Goal: Information Seeking & Learning: Find specific fact

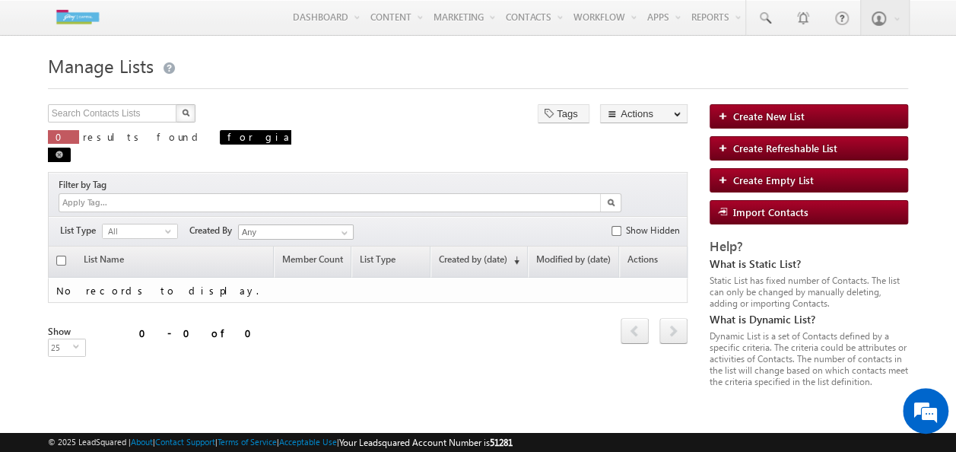
click at [63, 151] on span at bounding box center [60, 155] width 8 height 8
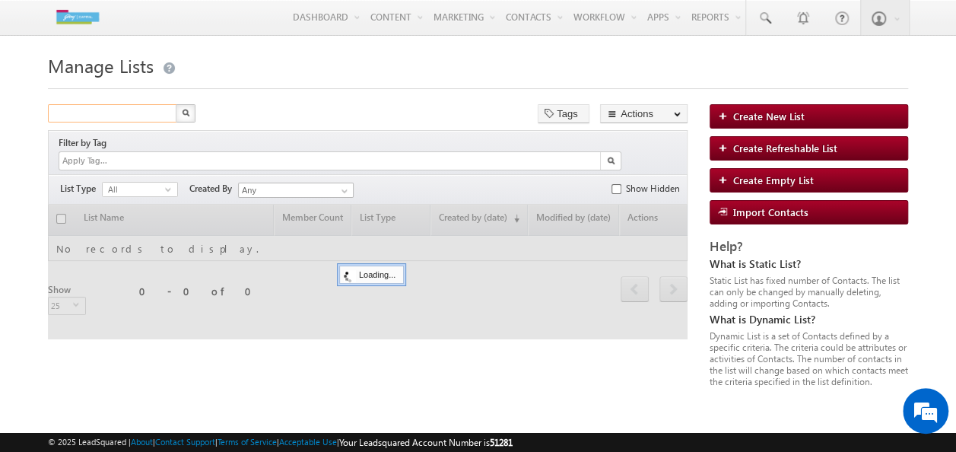
click at [97, 122] on input "text" at bounding box center [113, 113] width 130 height 18
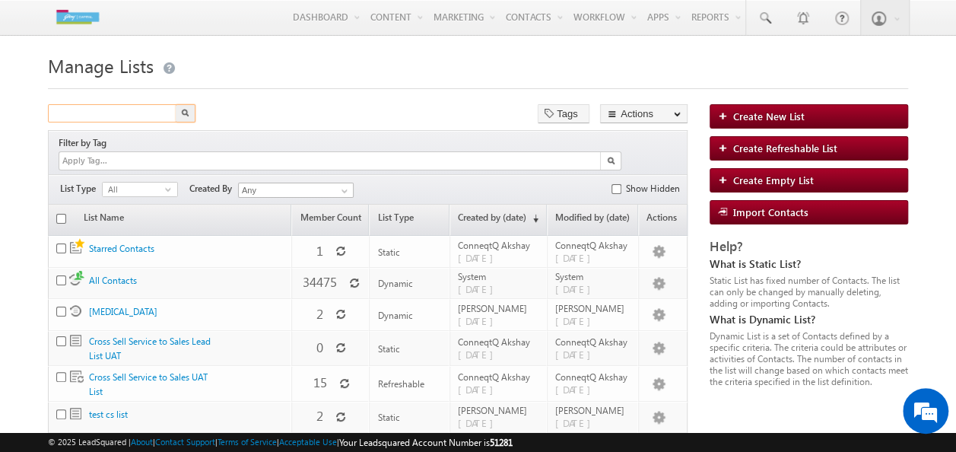
paste input "9978687586"
type input "9978687586"
click at [184, 109] on button "button" at bounding box center [186, 113] width 20 height 18
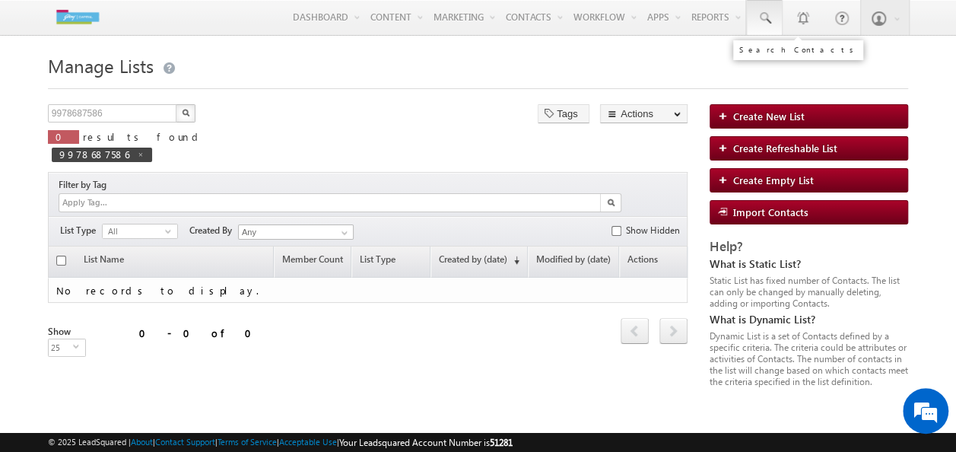
click at [760, 27] on link at bounding box center [764, 17] width 37 height 35
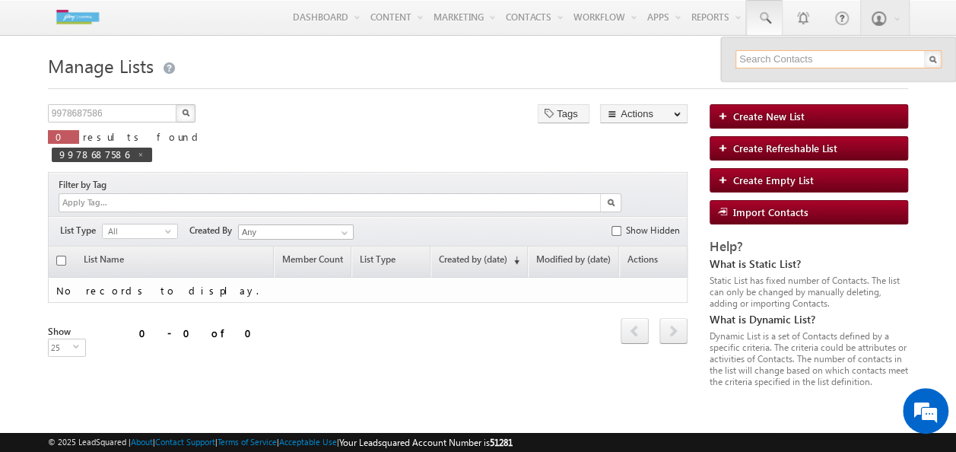
click at [785, 65] on input "text" at bounding box center [838, 59] width 206 height 18
paste input "9978687586"
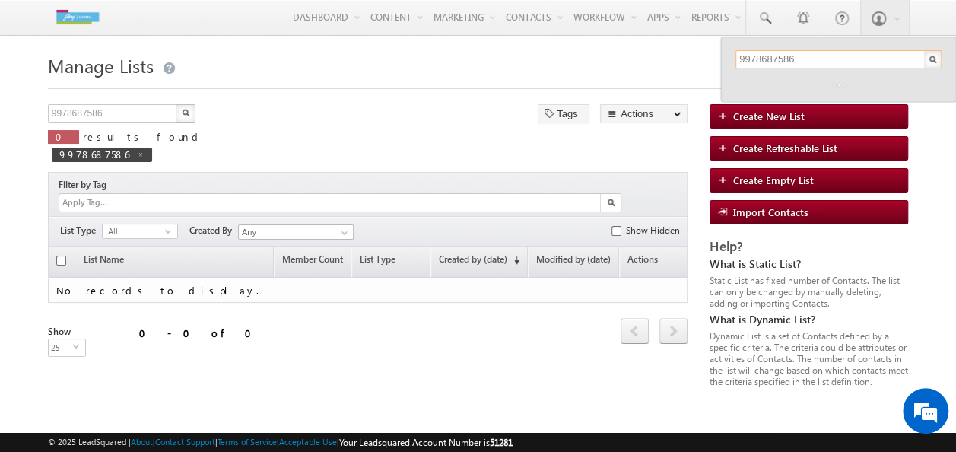
type input "9978687586"
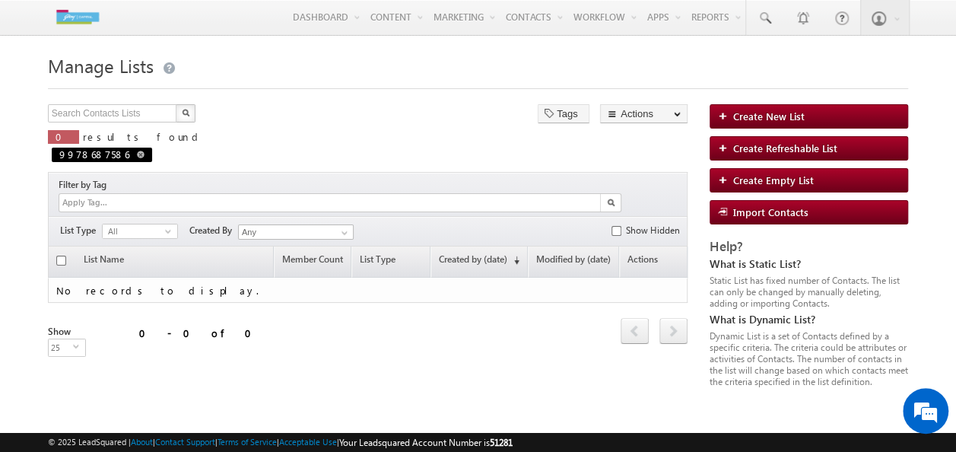
click at [152, 148] on span "9978687586" at bounding box center [102, 155] width 100 height 14
click at [142, 119] on input "text" at bounding box center [113, 113] width 130 height 18
paste input "9978687586"
type input "9978687586"
click at [195, 103] on form "Manage Lists Create New List 9978687586 X 0 results found 9978687586 Tags Actio…" at bounding box center [478, 218] width 860 height 338
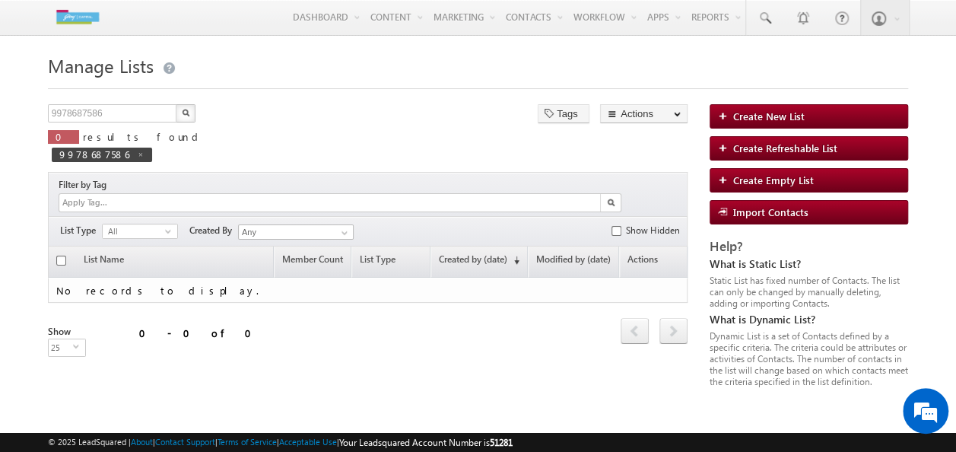
click at [176, 113] on button "button" at bounding box center [186, 113] width 20 height 18
click at [761, 14] on span at bounding box center [764, 18] width 15 height 15
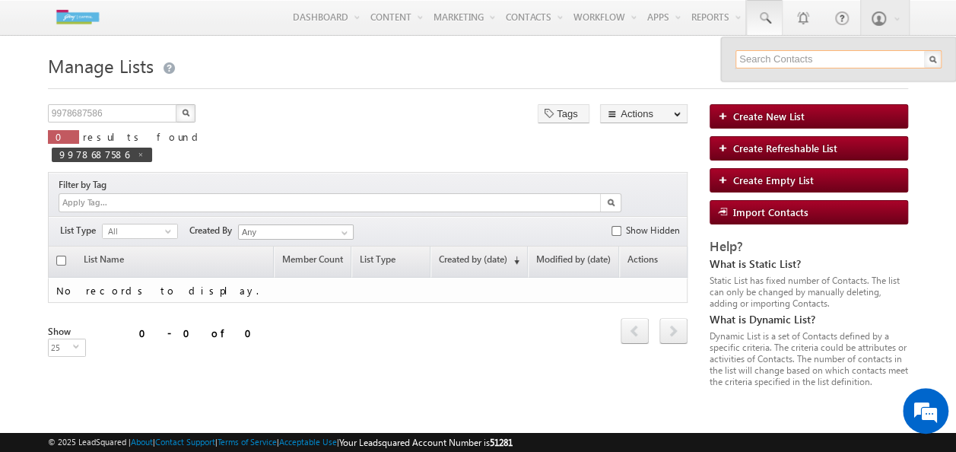
click at [758, 64] on input "text" at bounding box center [838, 59] width 206 height 18
paste input "9978687586"
type input "9978687586"
click at [942, 56] on div "9978687586" at bounding box center [838, 59] width 235 height 44
click at [180, 114] on button "button" at bounding box center [186, 113] width 20 height 18
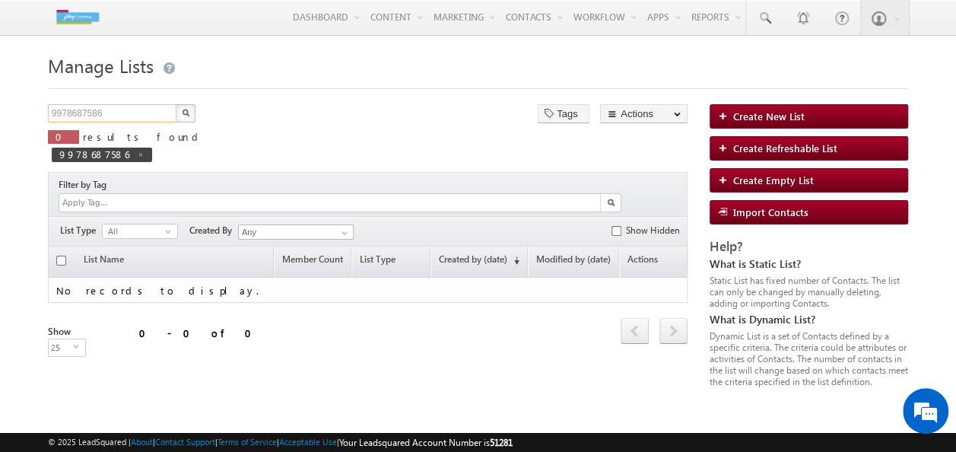
click at [143, 116] on input "9978687586" at bounding box center [113, 113] width 130 height 18
drag, startPoint x: 143, startPoint y: 116, endPoint x: -3, endPoint y: 116, distance: 146.0
click at [0, 116] on html "Menu ConneqtQ Akshay conne qtq.a kshay @ext. godre jcapi tal.[PERSON_NAME] Capit" at bounding box center [478, 234] width 956 height 468
type input "9890330211"
click at [183, 110] on button "button" at bounding box center [186, 113] width 20 height 18
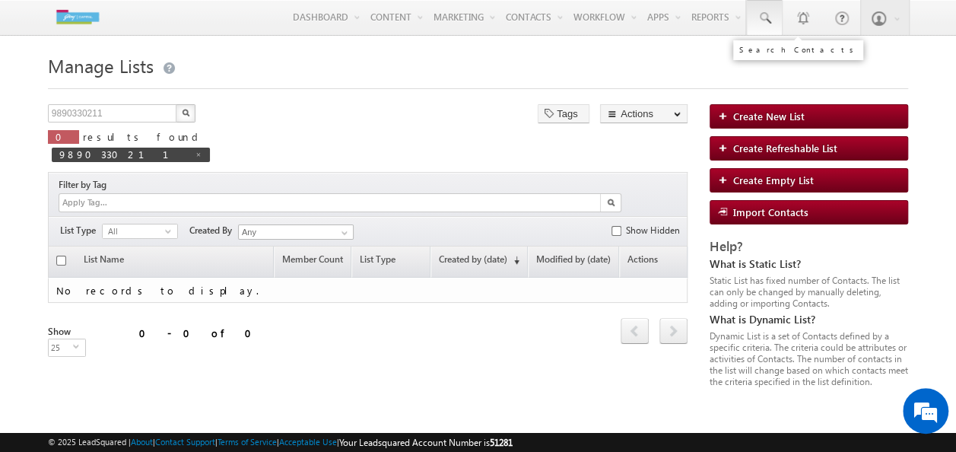
click at [770, 21] on span at bounding box center [764, 18] width 15 height 15
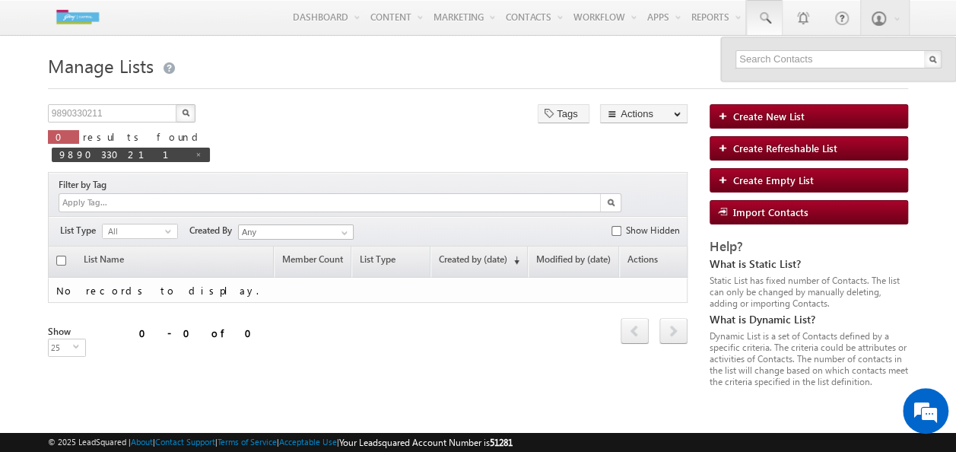
click at [801, 53] on div "Search Contacts" at bounding box center [798, 50] width 138 height 27
click at [801, 56] on input "text" at bounding box center [838, 59] width 206 height 18
type input "9890330211"
click at [799, 81] on div "No results found." at bounding box center [845, 83] width 204 height 20
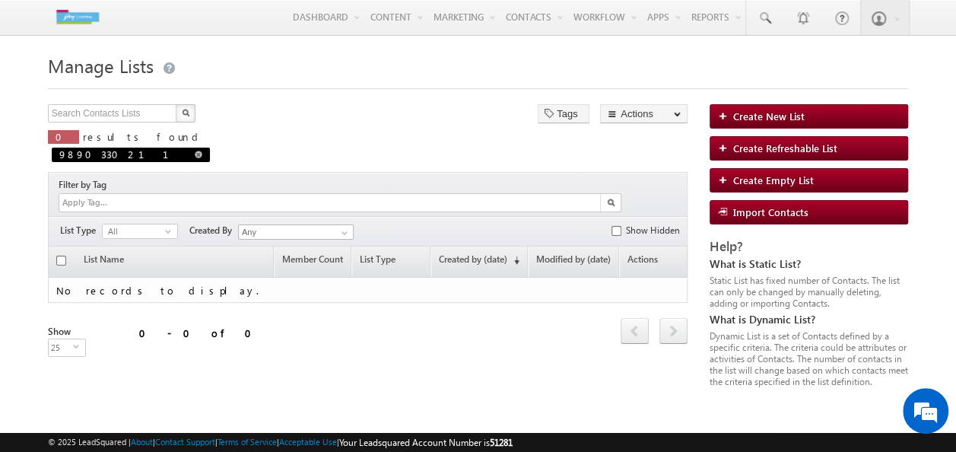
click at [210, 148] on span "9890330211" at bounding box center [131, 155] width 158 height 14
click at [123, 118] on input "text" at bounding box center [113, 113] width 130 height 18
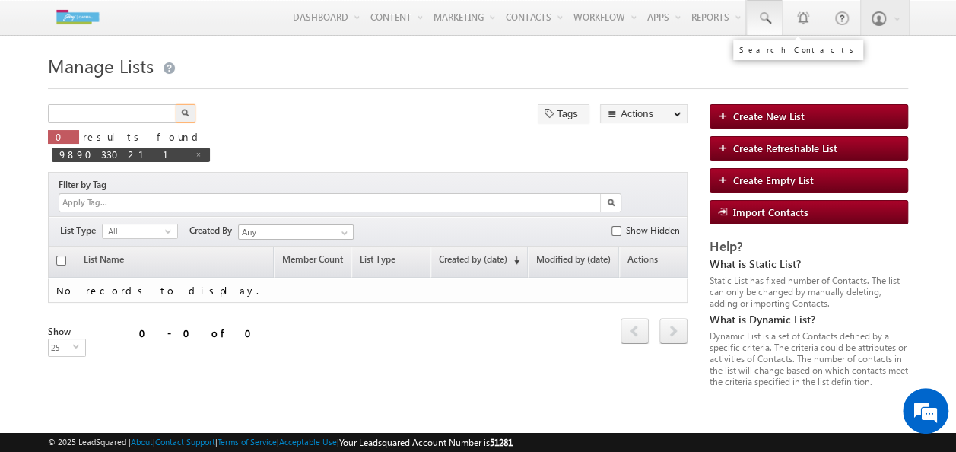
type input "Search Contacts Lists"
click at [769, 17] on span at bounding box center [764, 18] width 15 height 15
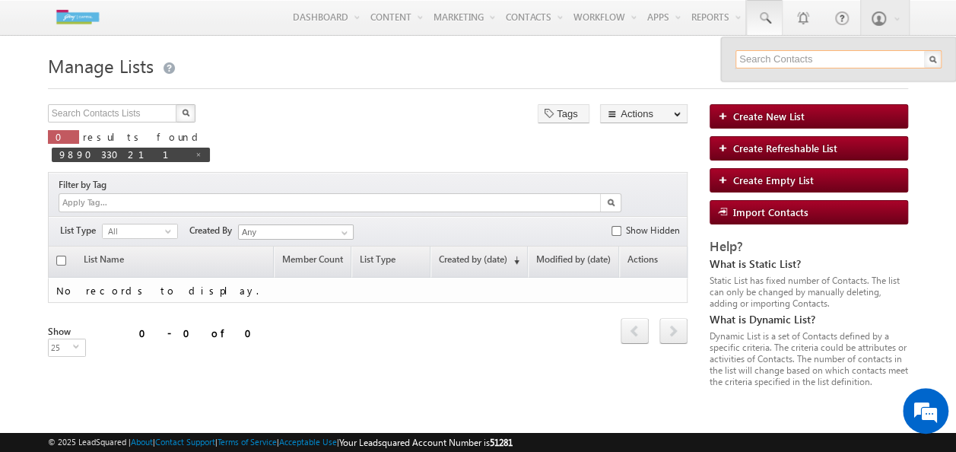
click at [776, 63] on input "text" at bounding box center [838, 59] width 206 height 18
type input "9890"
click at [183, 116] on img "button" at bounding box center [186, 113] width 8 height 8
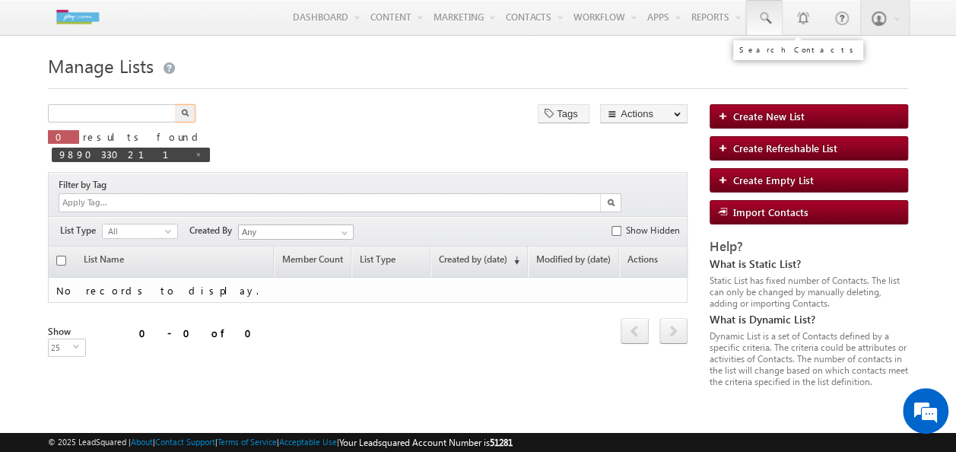
type input "Search Contacts Lists"
click at [758, 22] on span at bounding box center [764, 18] width 15 height 15
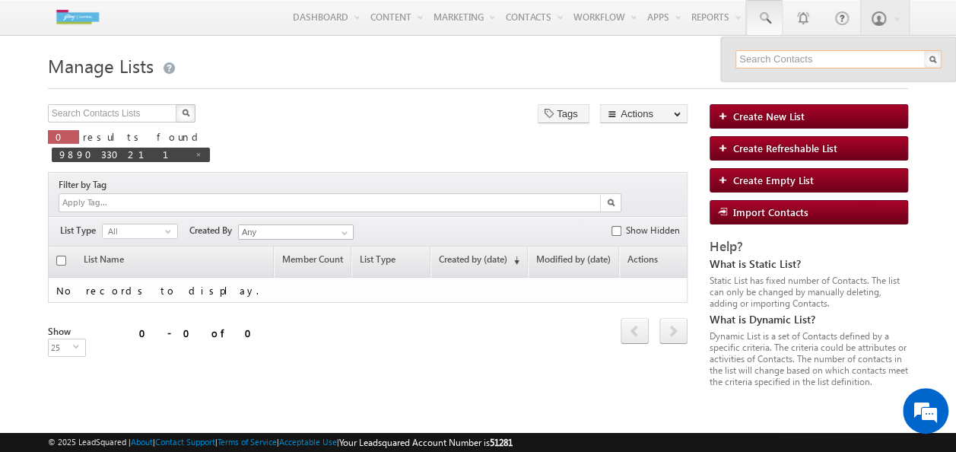
click at [784, 56] on input "text" at bounding box center [838, 59] width 206 height 18
type input "9890330211"
click at [796, 88] on div "No results found." at bounding box center [845, 83] width 204 height 20
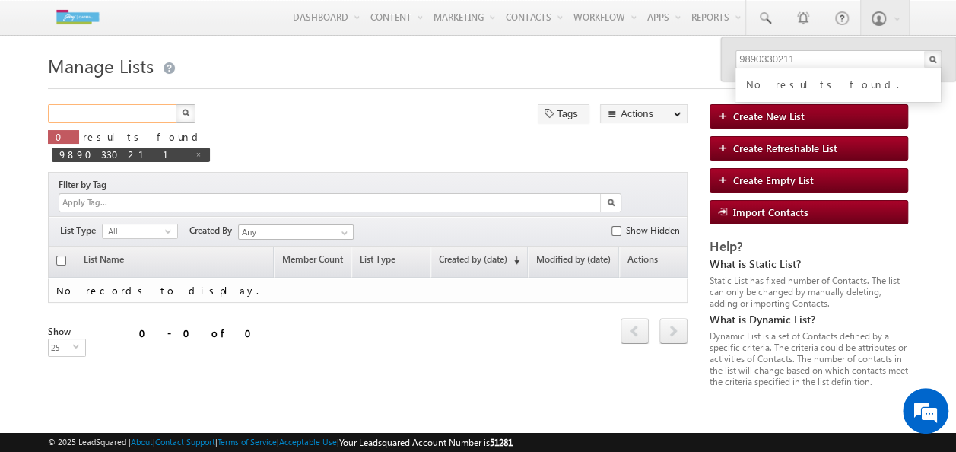
click at [136, 112] on input "text" at bounding box center [113, 113] width 130 height 18
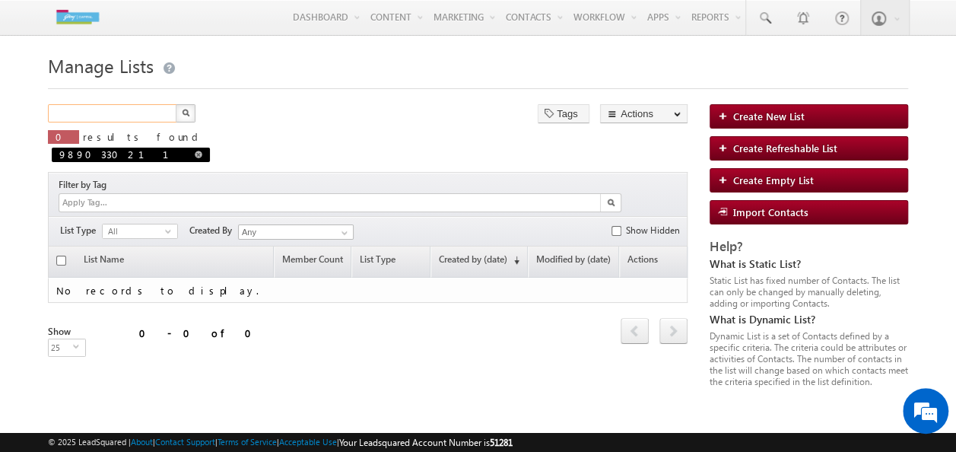
paste input "8789766868"
click at [184, 116] on img "button" at bounding box center [186, 113] width 8 height 8
click at [145, 151] on span at bounding box center [142, 155] width 8 height 8
type input "Search Contacts Lists"
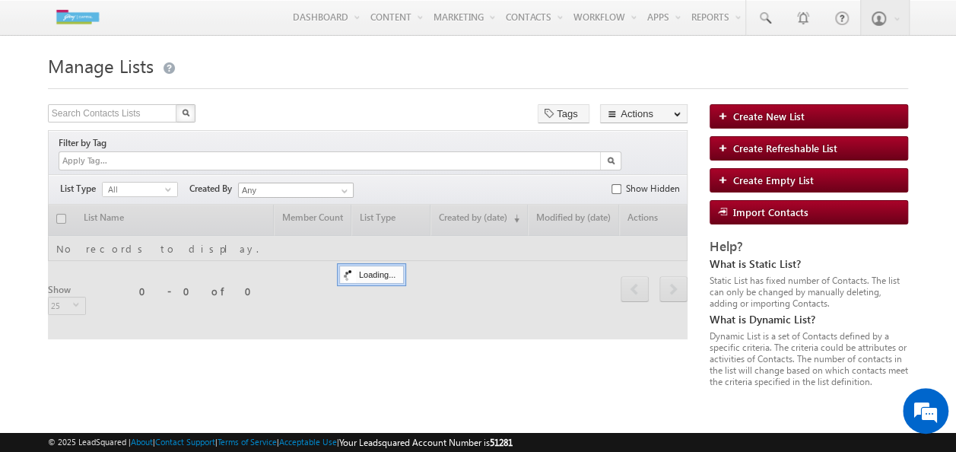
click at [186, 113] on img "button" at bounding box center [186, 113] width 8 height 8
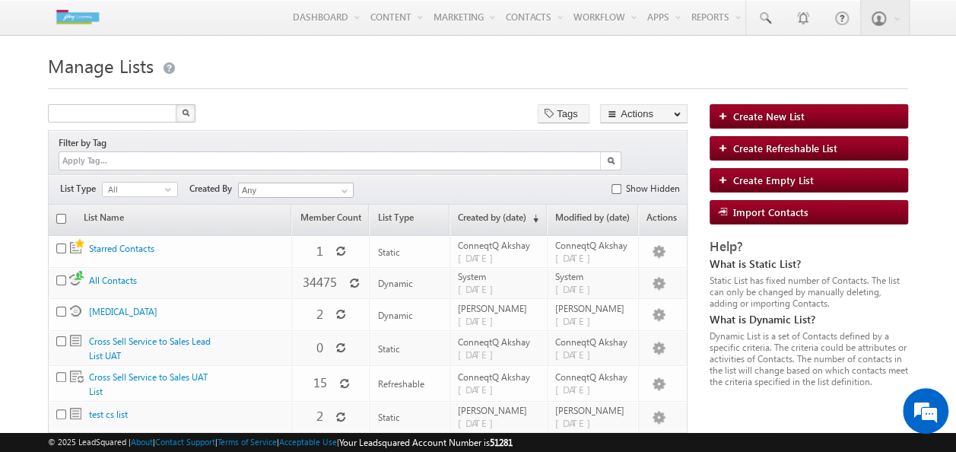
type input "Search Contacts Lists"
click at [186, 113] on img "button" at bounding box center [186, 113] width 8 height 8
type input "Search Contacts Lists"
click at [777, 6] on link at bounding box center [764, 17] width 37 height 35
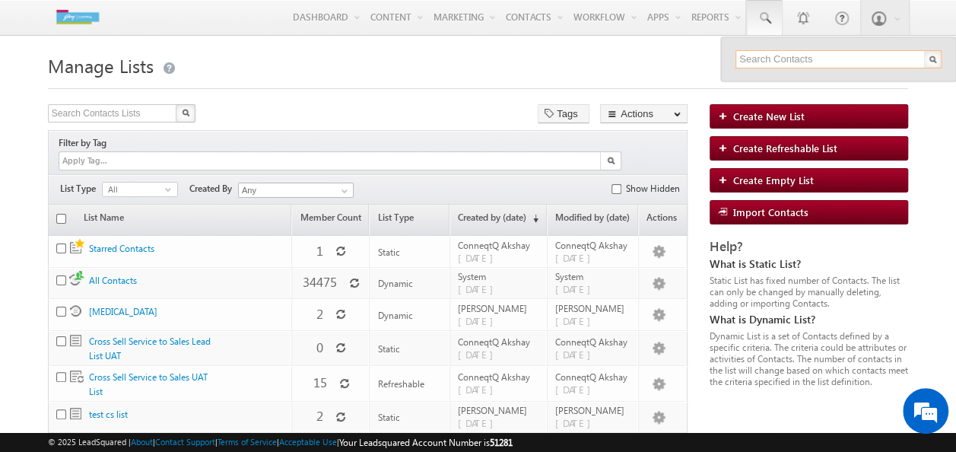
click at [783, 52] on input "text" at bounding box center [838, 59] width 206 height 18
paste input "8789766868"
type input "8789766868"
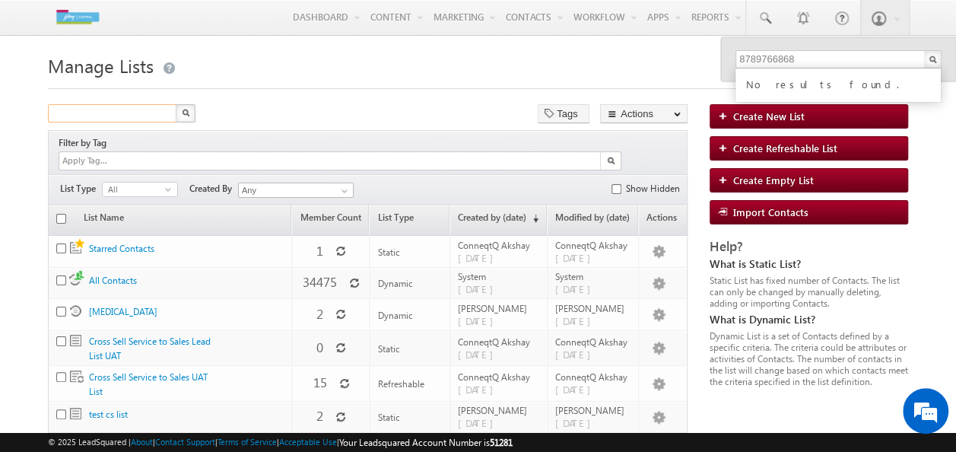
click at [137, 121] on input "text" at bounding box center [113, 113] width 130 height 18
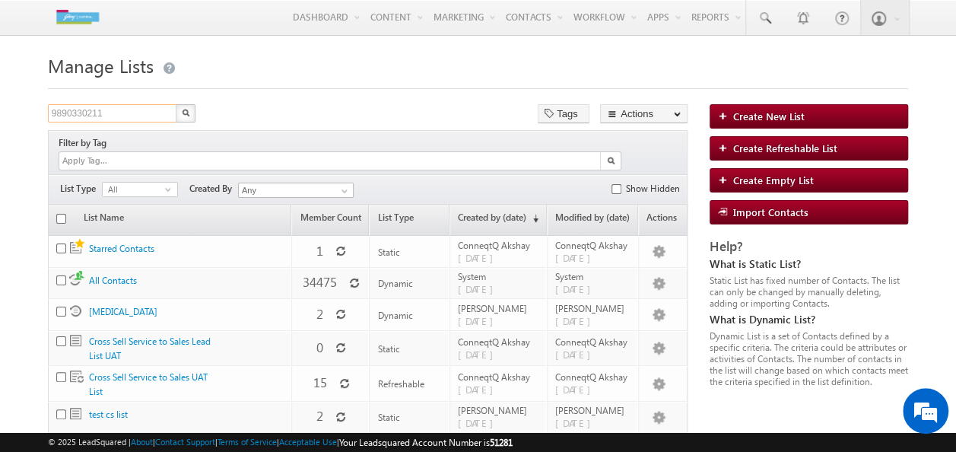
type input "9890330211"
click at [187, 114] on img "button" at bounding box center [186, 113] width 8 height 8
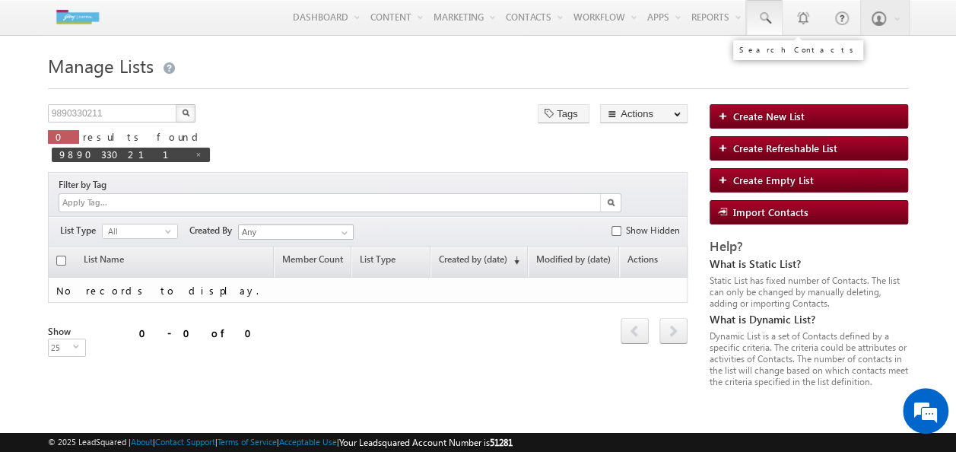
click at [769, 14] on span at bounding box center [764, 18] width 15 height 15
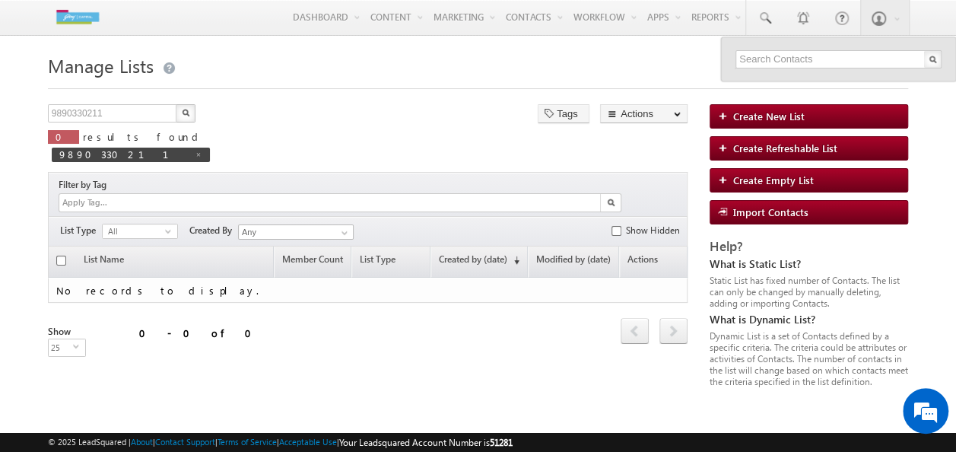
click at [838, 46] on div at bounding box center [838, 59] width 235 height 44
click at [815, 63] on input "text" at bounding box center [838, 59] width 206 height 18
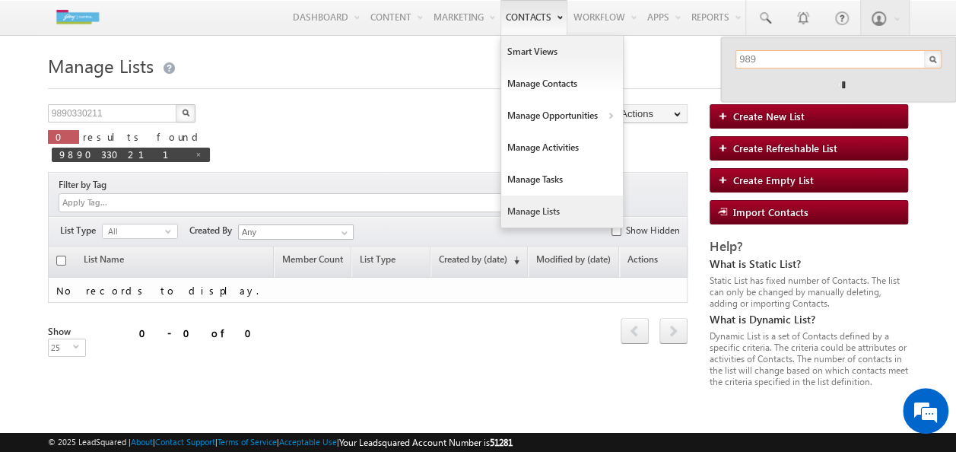
type input "989"
click at [548, 17] on link "Contacts" at bounding box center [533, 17] width 67 height 35
click at [94, 112] on input "9890330211" at bounding box center [113, 113] width 130 height 18
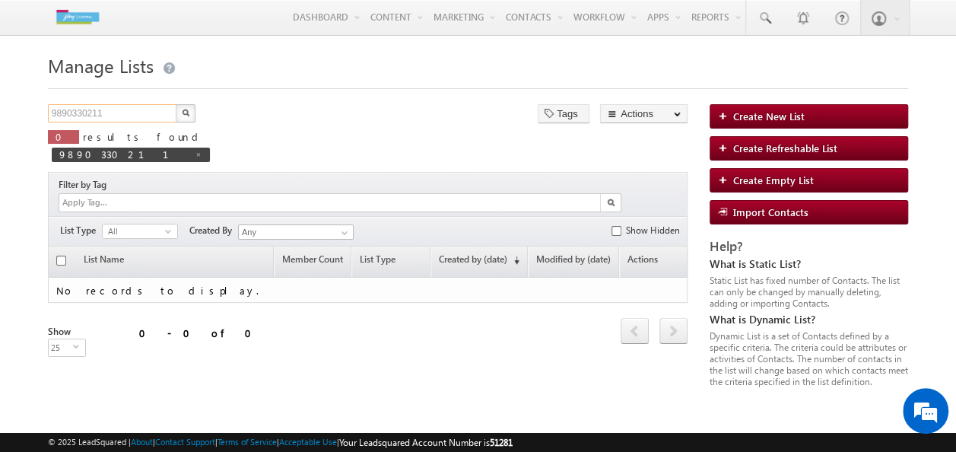
drag, startPoint x: 112, startPoint y: 116, endPoint x: 13, endPoint y: 171, distance: 113.4
click at [0, 161] on html "Menu ConneqtQ Akshay conne qtq.a kshay @ext. godre jcapi tal.c j Capit" at bounding box center [478, 234] width 956 height 468
click at [202, 151] on span at bounding box center [199, 155] width 8 height 8
type input "Search Contacts Lists"
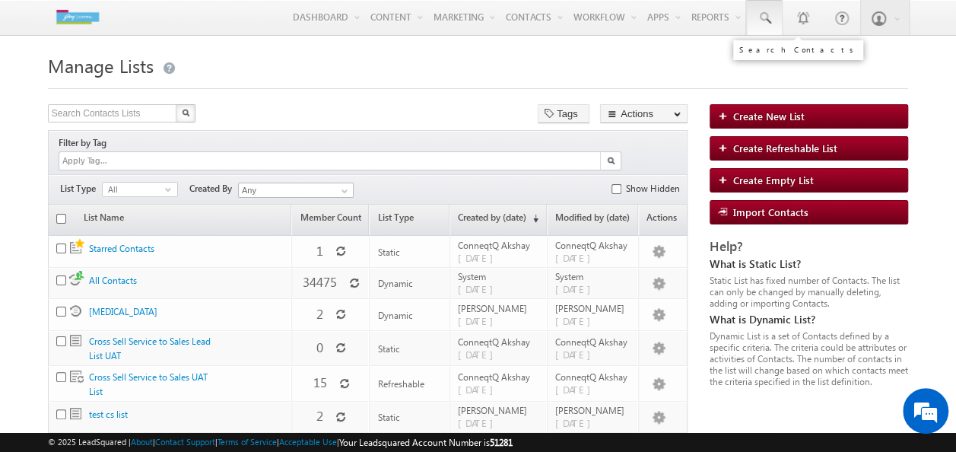
click at [765, 16] on span at bounding box center [764, 18] width 15 height 15
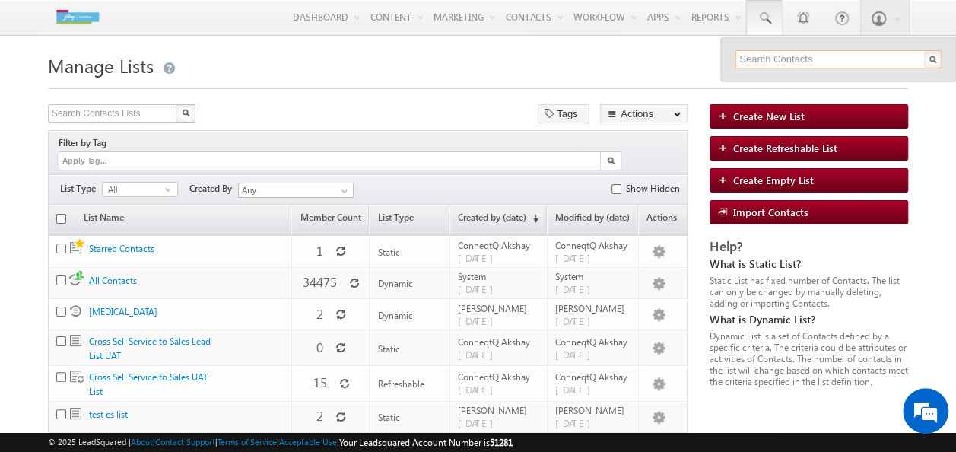
click at [759, 64] on input "text" at bounding box center [838, 59] width 206 height 18
click at [850, 64] on input "9890330211`" at bounding box center [838, 59] width 206 height 18
type input "9890330211"
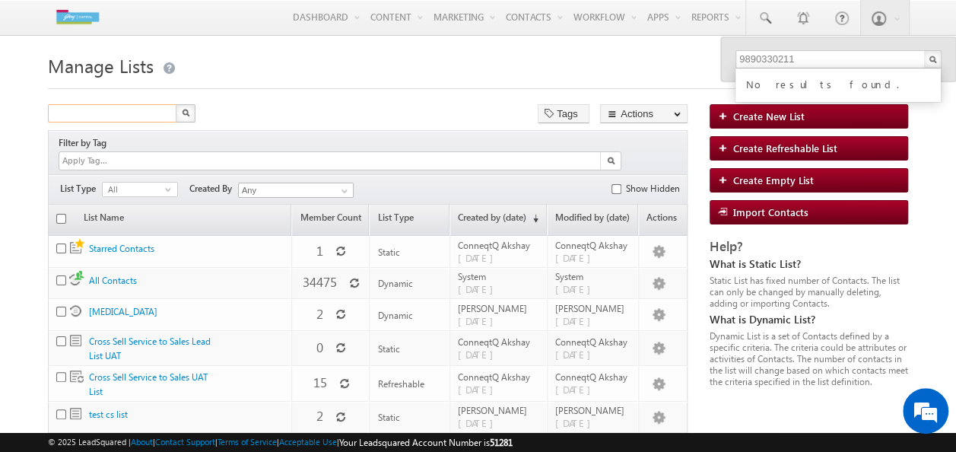
click at [135, 118] on input "text" at bounding box center [113, 113] width 130 height 18
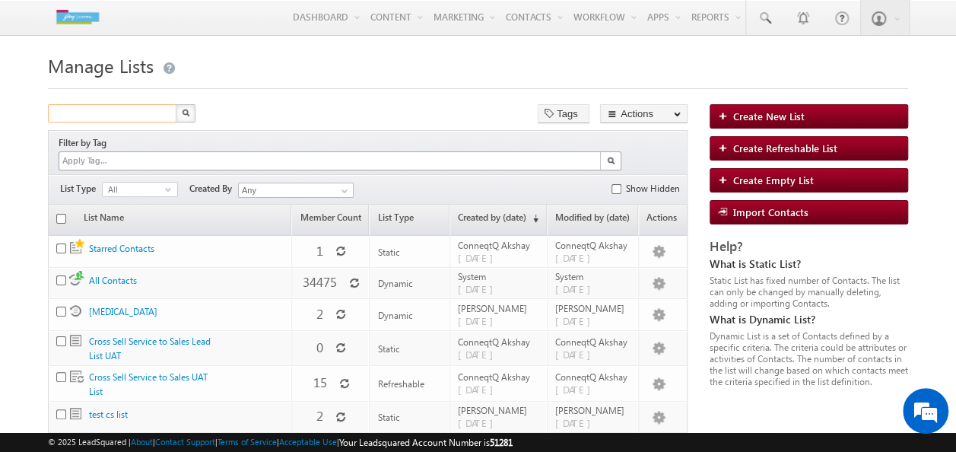
paste input "9890330211"
click at [185, 114] on img "button" at bounding box center [186, 113] width 8 height 8
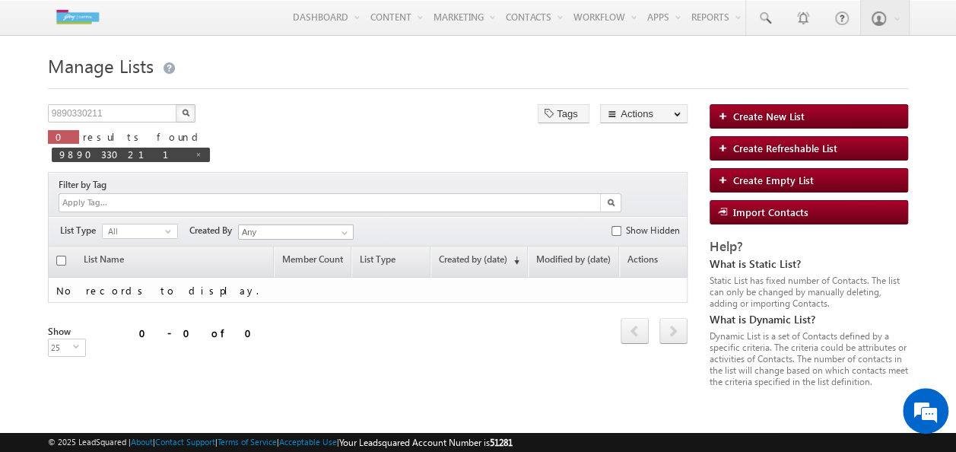
click at [186, 113] on img "button" at bounding box center [186, 113] width 8 height 8
click at [138, 111] on input "9890330211" at bounding box center [113, 113] width 130 height 18
drag, startPoint x: 140, startPoint y: 116, endPoint x: 0, endPoint y: 159, distance: 146.5
click at [0, 154] on html "Menu ConneqtQ Akshay conne qtq.a kshay @ext. godre jcapi tal.c j Capit" at bounding box center [478, 234] width 956 height 468
paste input "7977820948"
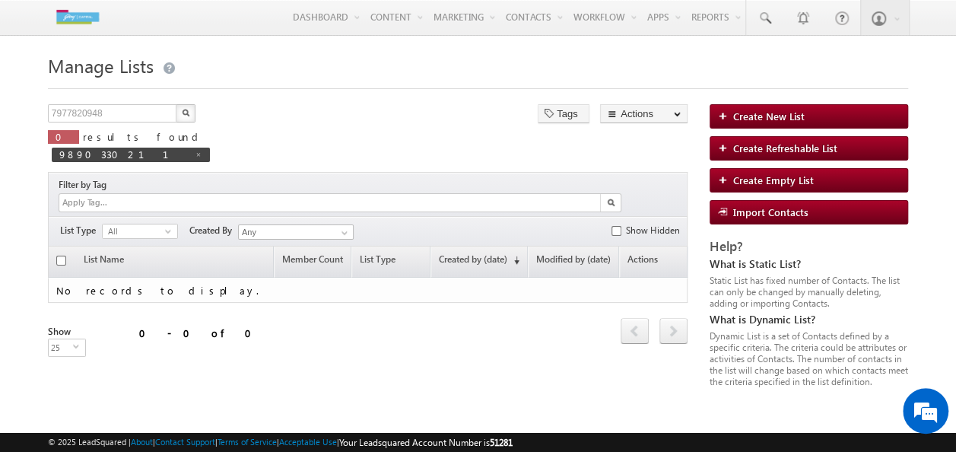
click at [186, 114] on img "button" at bounding box center [186, 113] width 8 height 8
click at [156, 151] on span at bounding box center [152, 155] width 8 height 8
type input "Search Contacts Lists"
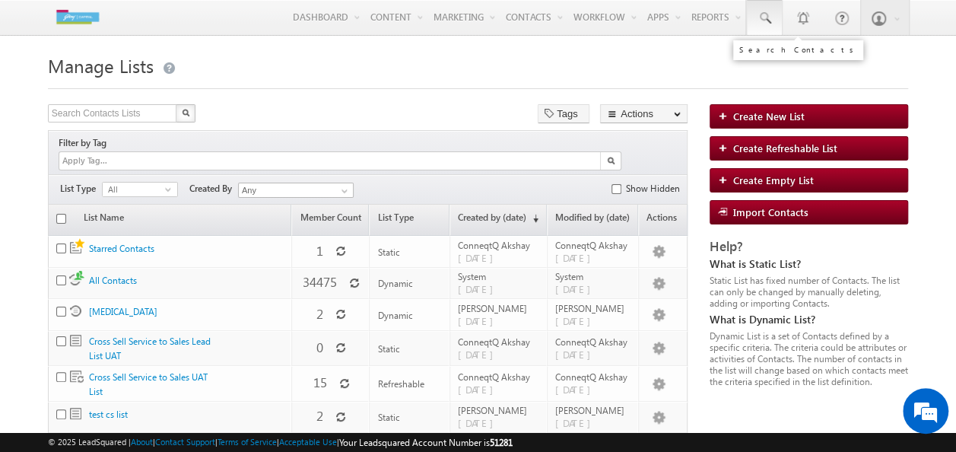
click at [776, 19] on link at bounding box center [764, 17] width 37 height 35
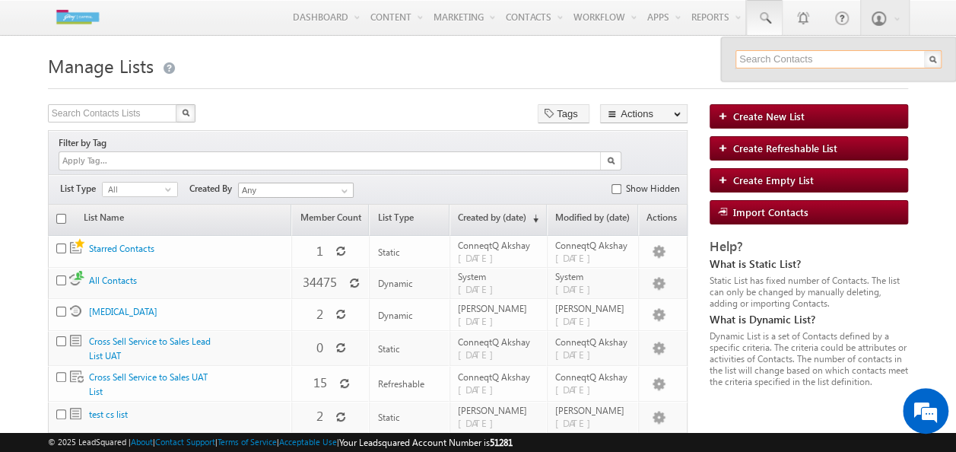
click at [770, 63] on input "text" at bounding box center [838, 59] width 206 height 18
paste input "7977820948"
type input "7977820948"
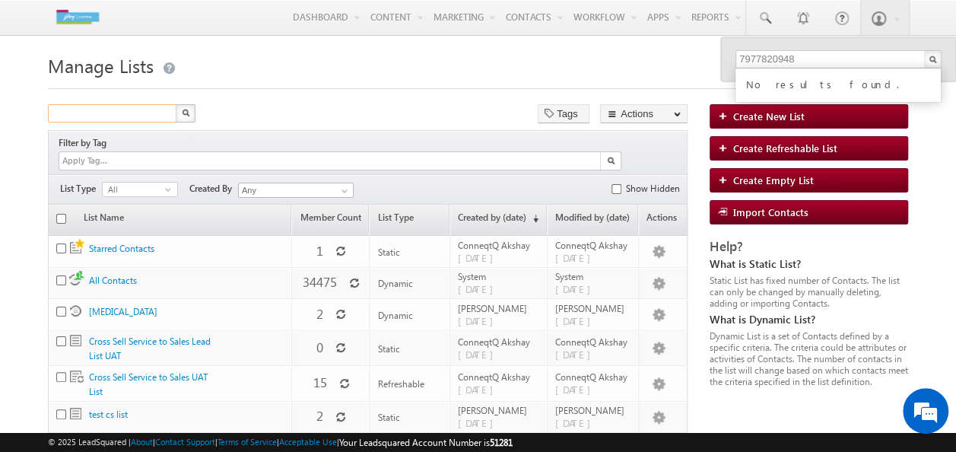
click at [130, 114] on input "text" at bounding box center [113, 113] width 130 height 18
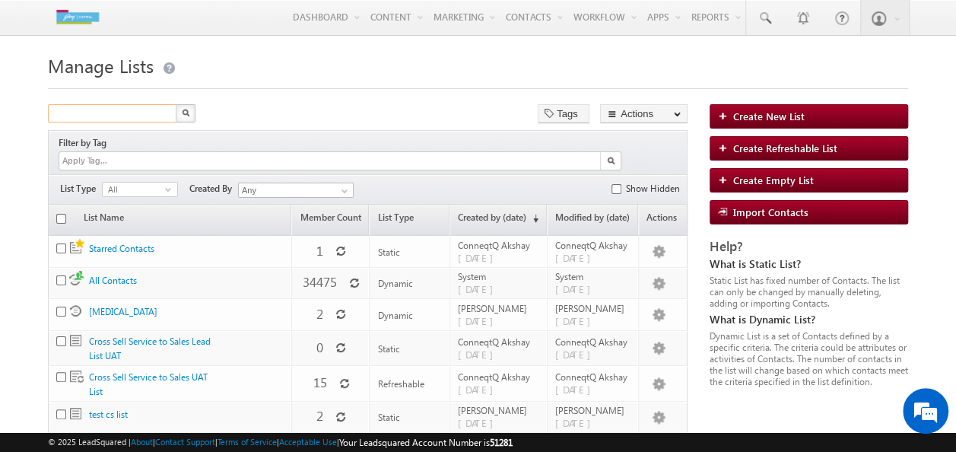
paste input "7977820948"
type input "7977820948"
click at [184, 116] on img "button" at bounding box center [186, 113] width 8 height 8
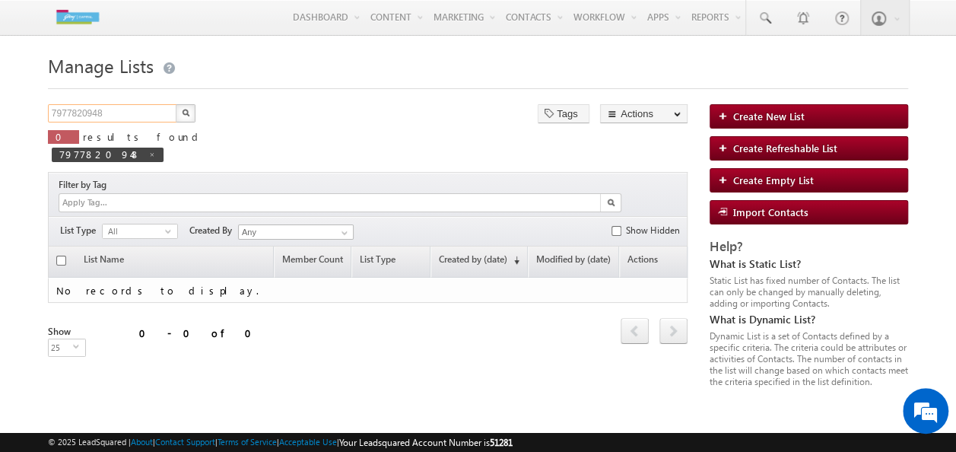
click at [113, 111] on input "7977820948" at bounding box center [113, 113] width 130 height 18
click at [182, 113] on img "button" at bounding box center [186, 113] width 8 height 8
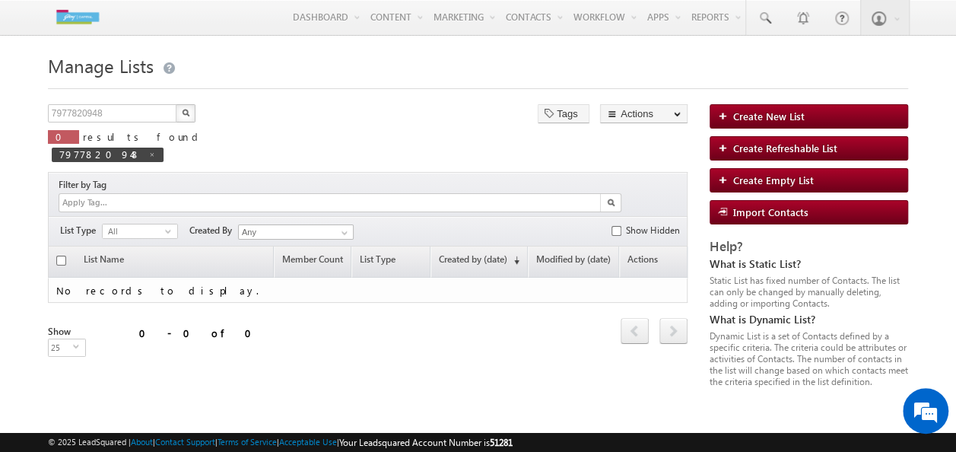
click at [184, 116] on img "button" at bounding box center [186, 113] width 8 height 8
click at [709, 73] on h1 "Manage Lists" at bounding box center [478, 64] width 860 height 30
click at [761, 21] on span at bounding box center [764, 18] width 15 height 15
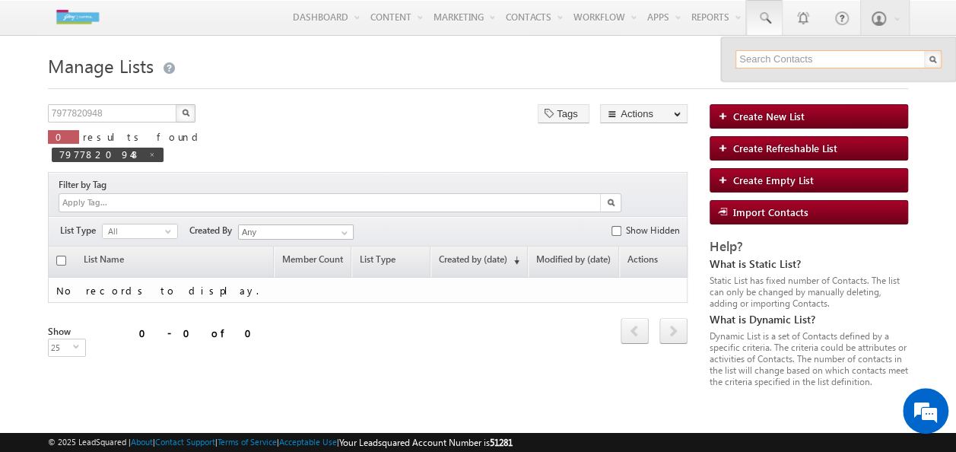
click at [776, 56] on input "text" at bounding box center [838, 59] width 206 height 18
paste input "7977820948"
type input "7977820948"
click at [944, 81] on div "No results found." at bounding box center [845, 83] width 204 height 20
click at [163, 116] on input "7977820948" at bounding box center [113, 113] width 130 height 18
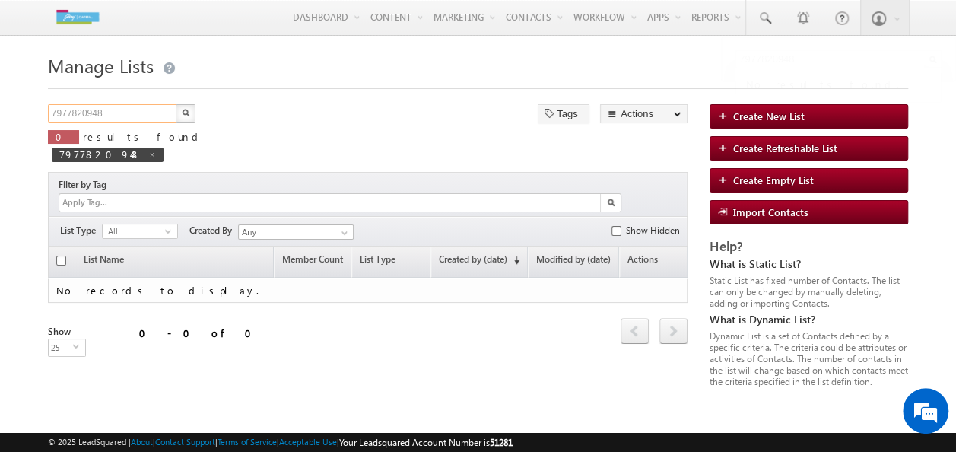
drag, startPoint x: 162, startPoint y: 117, endPoint x: 11, endPoint y: 155, distance: 156.1
click at [0, 151] on html "Menu ConneqtQ Akshay conne qtq.a kshay @ext. godre jcapi tal.c j Capit" at bounding box center [478, 234] width 956 height 468
click at [195, 105] on form "Manage Lists Create New List 7977820948 X 0 results found 7977820948 Tags Actio…" at bounding box center [478, 218] width 860 height 338
click at [181, 118] on button "button" at bounding box center [186, 113] width 20 height 18
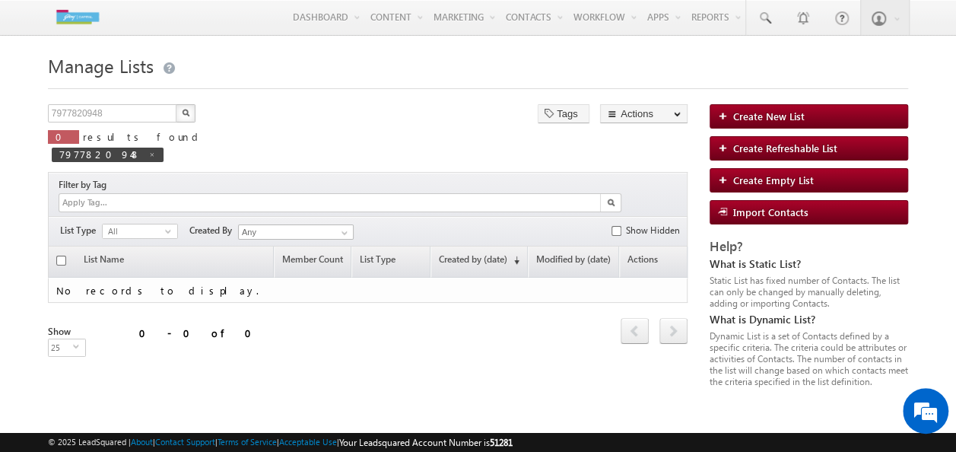
click at [181, 118] on button "button" at bounding box center [186, 113] width 20 height 18
click at [146, 115] on input "text" at bounding box center [113, 113] width 130 height 18
paste input "7977820948"
click at [189, 112] on button "button" at bounding box center [186, 113] width 20 height 18
click at [124, 107] on input "7977820948" at bounding box center [113, 113] width 130 height 18
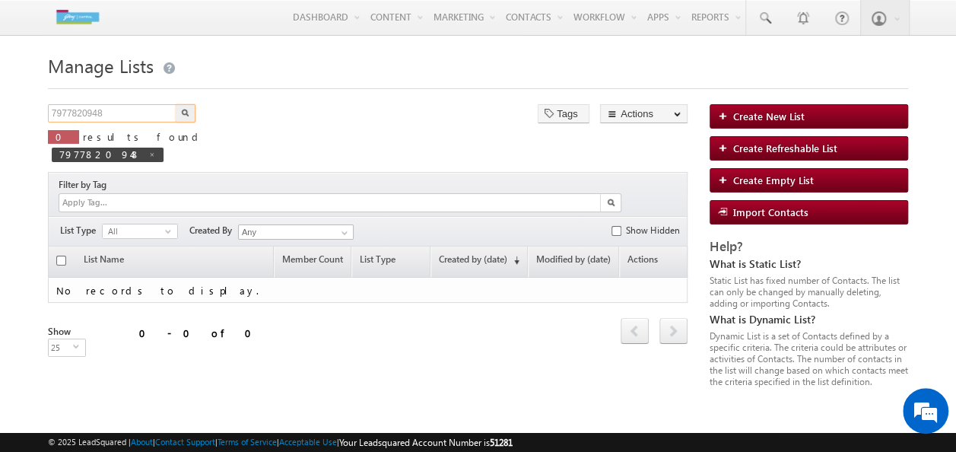
click at [123, 108] on input "7977820948" at bounding box center [113, 113] width 130 height 18
drag, startPoint x: 123, startPoint y: 108, endPoint x: 16, endPoint y: 106, distance: 107.3
click at [16, 106] on body "Menu ConneqtQ Akshay conne qtq.a kshay @ext. godre jcapi tal.[PERSON_NAME] Capit" at bounding box center [478, 215] width 956 height 430
paste input "text"
click at [186, 107] on button "button" at bounding box center [186, 113] width 20 height 18
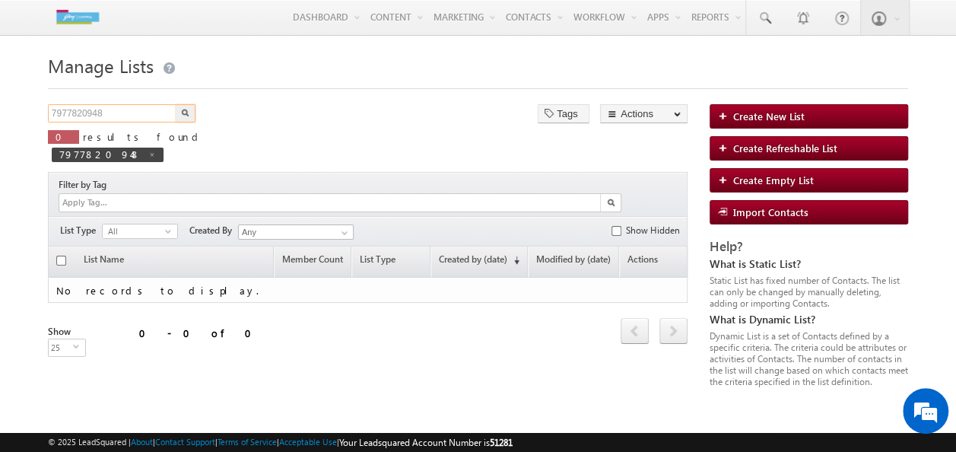
click at [107, 106] on input "7977820948" at bounding box center [113, 113] width 130 height 18
type input "7977820948"
click at [194, 116] on button "button" at bounding box center [186, 113] width 20 height 18
click at [190, 116] on button "button" at bounding box center [186, 113] width 20 height 18
click at [756, 24] on link at bounding box center [764, 17] width 37 height 35
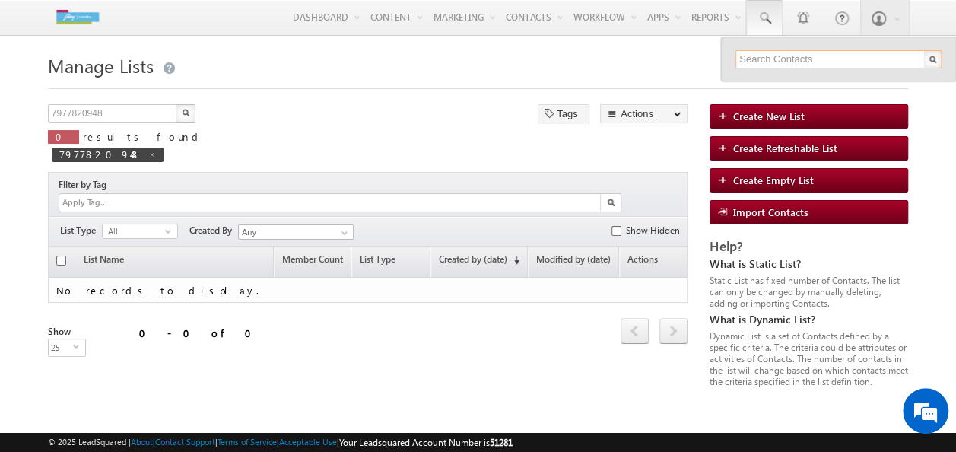
click at [755, 62] on input "text" at bounding box center [838, 59] width 206 height 18
paste input "7977820948"
type input "7977820948"
click at [149, 113] on input "7977820948" at bounding box center [113, 113] width 130 height 18
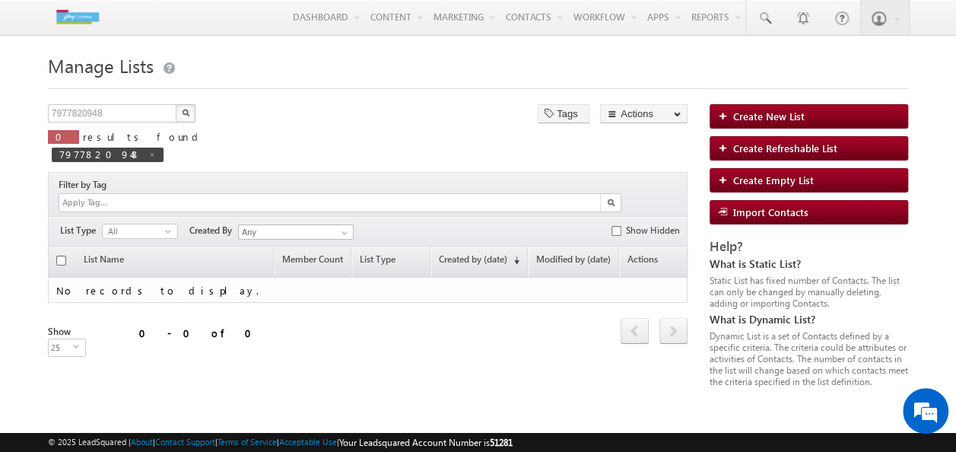
click at [183, 111] on img "button" at bounding box center [186, 113] width 8 height 8
click at [156, 151] on span at bounding box center [152, 155] width 8 height 8
type input "Search Contacts Lists"
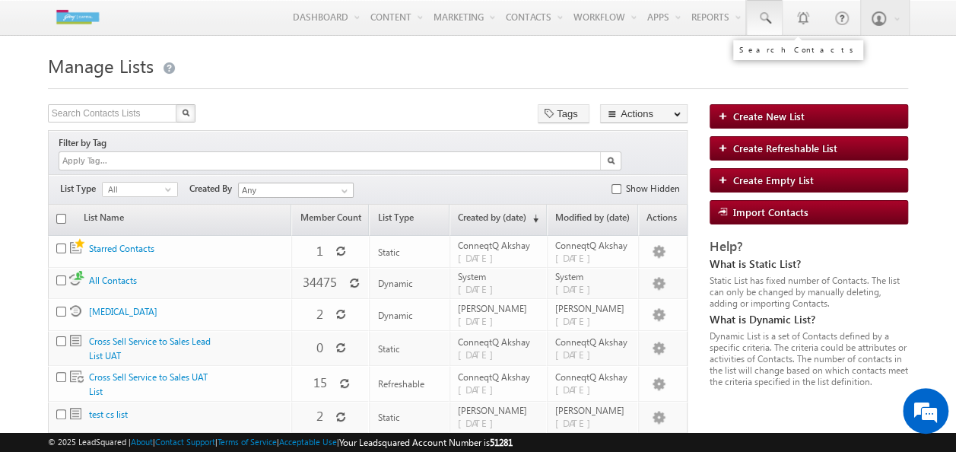
click at [763, 17] on span at bounding box center [764, 18] width 15 height 15
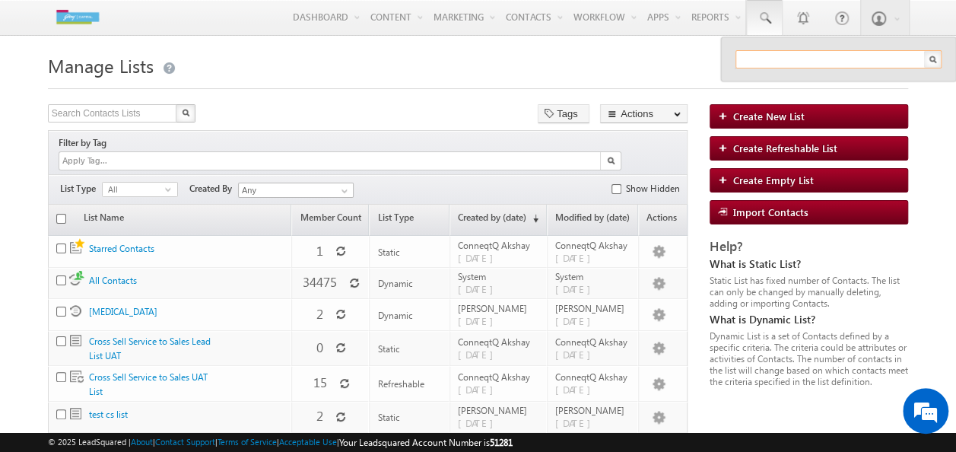
click at [824, 64] on input "text" at bounding box center [838, 59] width 206 height 18
paste input "7977820948"
type input "7977820948"
